Goal: Task Accomplishment & Management: Manage account settings

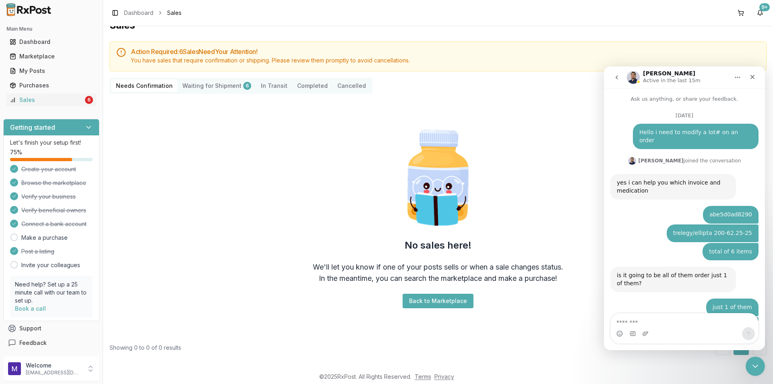
scroll to position [833, 0]
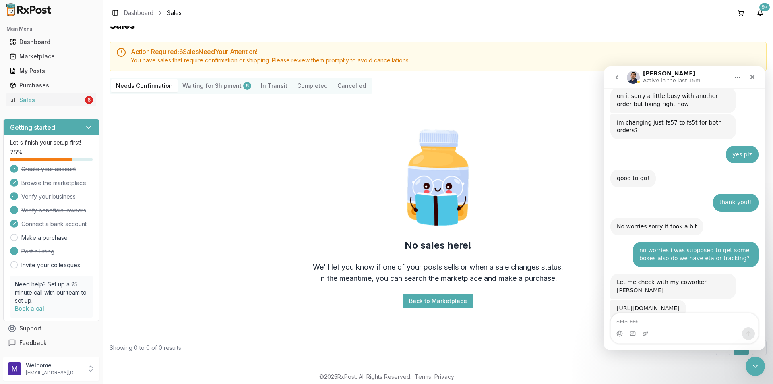
click at [55, 92] on ul "Dashboard Marketplace My Posts Purchases Sales 6" at bounding box center [51, 70] width 96 height 71
click at [49, 97] on div "Sales" at bounding box center [47, 100] width 74 height 8
click at [142, 84] on Confirmation "Needs Confirmation" at bounding box center [144, 85] width 66 height 13
click at [209, 88] on Shipment "Waiting for Shipment 6" at bounding box center [217, 85] width 79 height 13
click at [213, 79] on div "Needs Confirmation Waiting for Shipment 6 In Transit Completed Cancelled" at bounding box center [241, 86] width 263 height 16
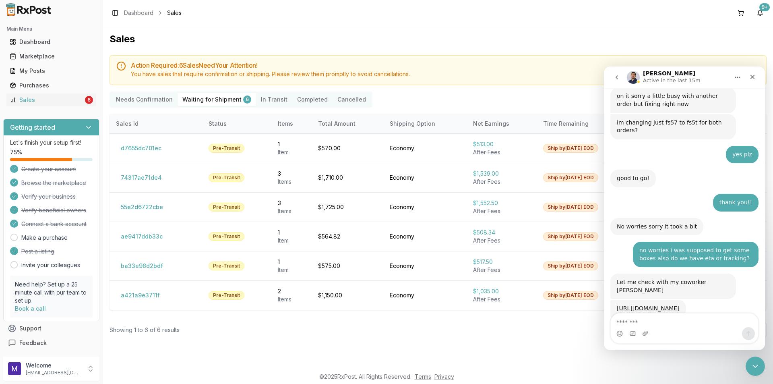
click at [219, 78] on div "Action Required: 6 Sale s Need Your Attention! You have sales that require conf…" at bounding box center [438, 70] width 657 height 30
click at [137, 98] on Confirmation "Needs Confirmation" at bounding box center [144, 99] width 66 height 13
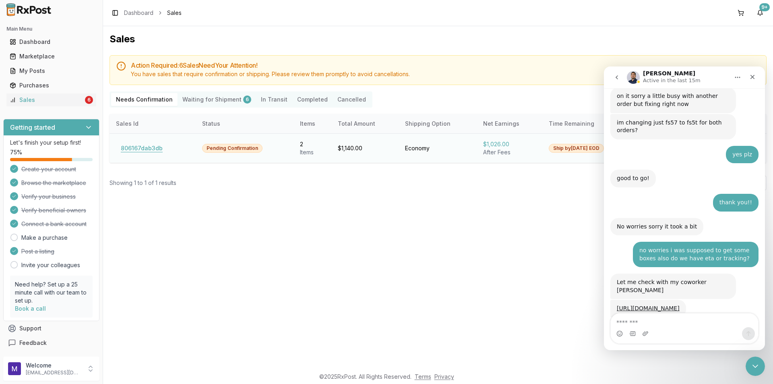
click at [137, 145] on button "806167dab3db" at bounding box center [142, 148] width 52 height 13
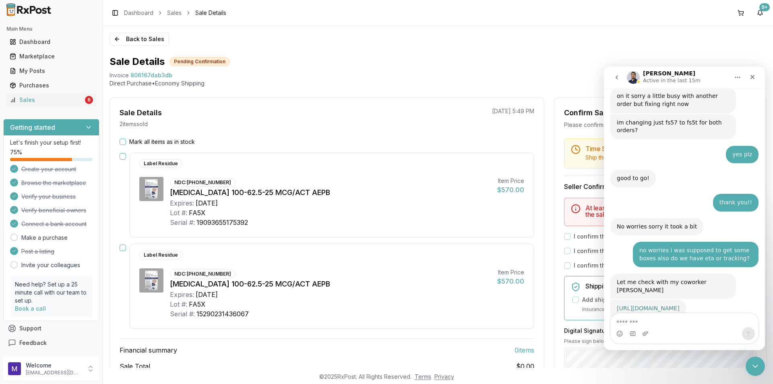
click at [656, 305] on link "[URL][DOMAIN_NAME]" at bounding box center [648, 308] width 63 height 6
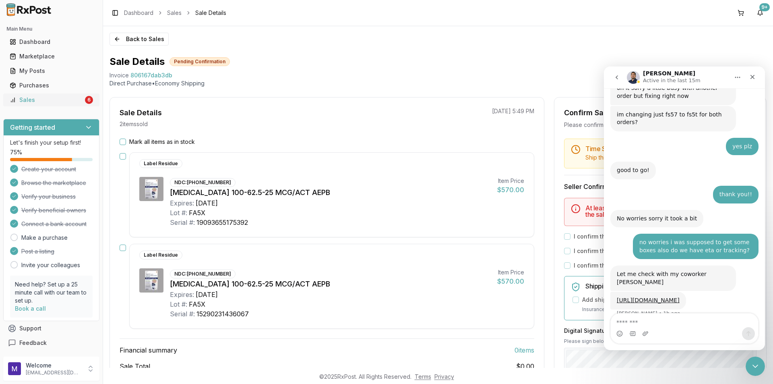
click at [40, 100] on div "Sales" at bounding box center [47, 100] width 74 height 8
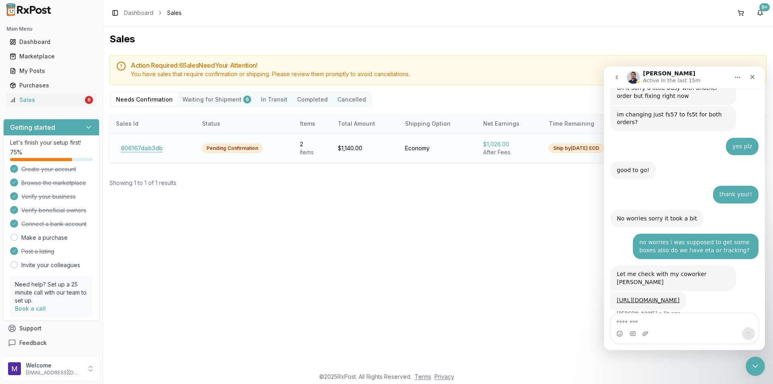
click at [136, 144] on button "806167dab3db" at bounding box center [142, 148] width 52 height 13
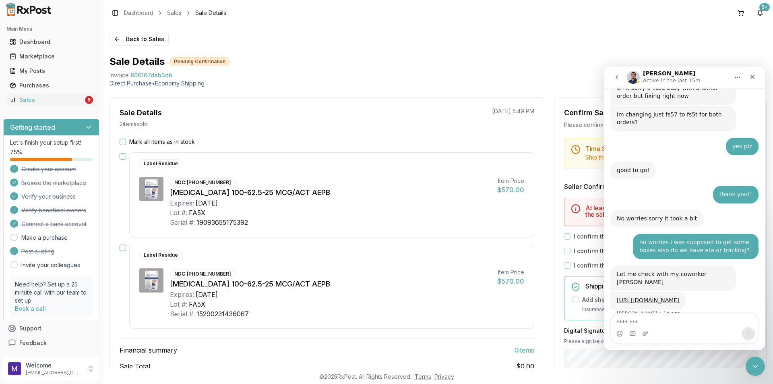
click at [106, 131] on div "Back to Sales Sale Details Pending Confirmation Invoice 806167dab3db Direct Pur…" at bounding box center [438, 196] width 670 height 341
click at [122, 127] on p "2 item s sold" at bounding box center [134, 124] width 28 height 8
click at [123, 141] on button "Mark all items as in stock" at bounding box center [123, 142] width 6 height 6
click at [757, 348] on div "Intercom messenger" at bounding box center [684, 331] width 161 height 37
click at [758, 366] on icon "Close Intercom Messenger" at bounding box center [754, 365] width 10 height 10
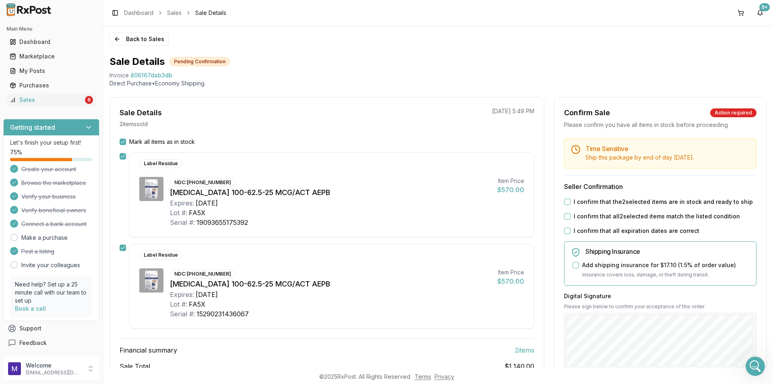
click at [565, 200] on button "I confirm that the 2 selected items are in stock and ready to ship" at bounding box center [567, 202] width 6 height 6
click at [564, 214] on button "I confirm that all 2 selected items match the listed condition" at bounding box center [567, 216] width 6 height 6
click at [566, 231] on button "I confirm that all expiration dates are correct" at bounding box center [567, 231] width 6 height 6
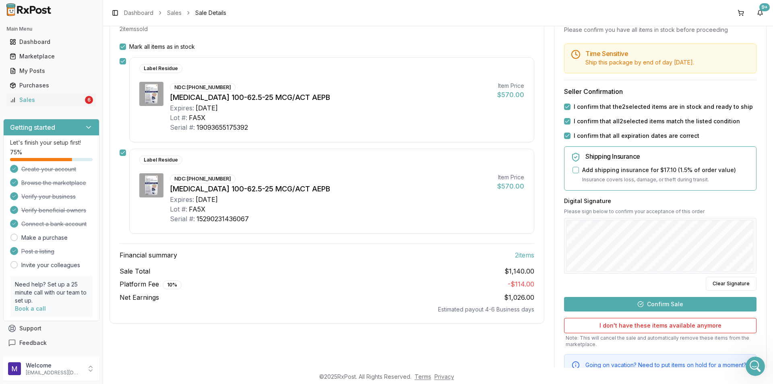
scroll to position [94, 0]
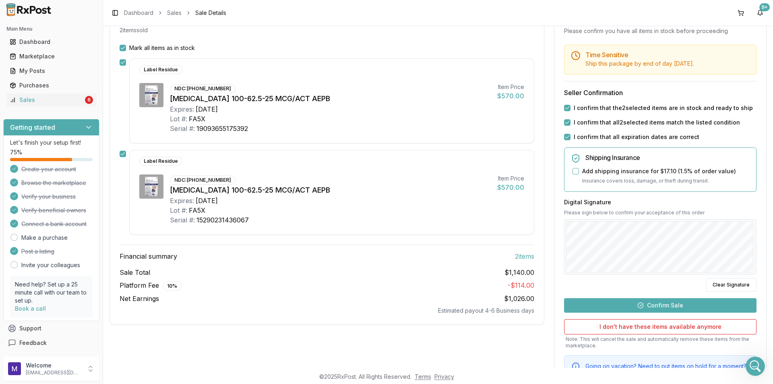
click at [666, 304] on button "Confirm Sale" at bounding box center [660, 305] width 192 height 14
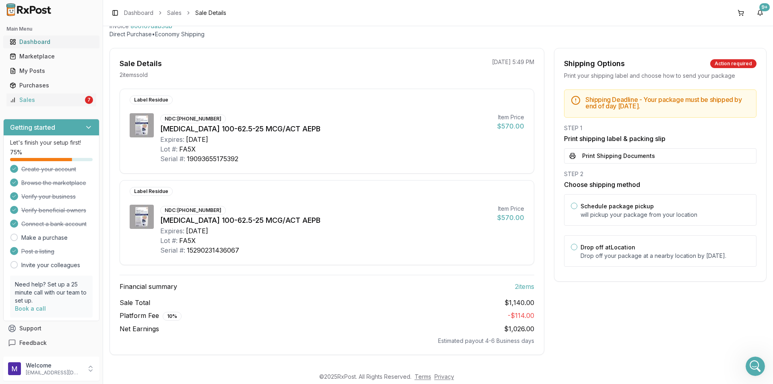
click at [48, 37] on link "Dashboard" at bounding box center [51, 42] width 90 height 14
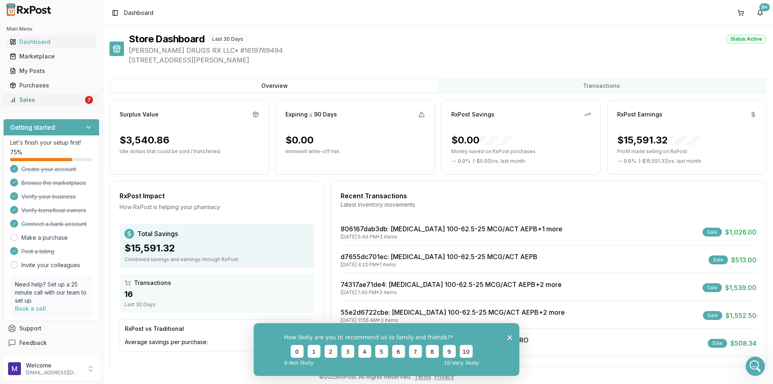
click at [37, 98] on div "Sales" at bounding box center [47, 100] width 74 height 8
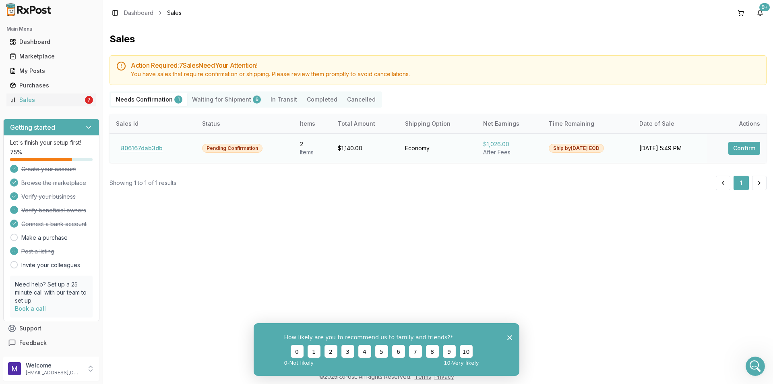
click at [135, 150] on button "806167dab3db" at bounding box center [142, 148] width 52 height 13
